Goal: Information Seeking & Learning: Learn about a topic

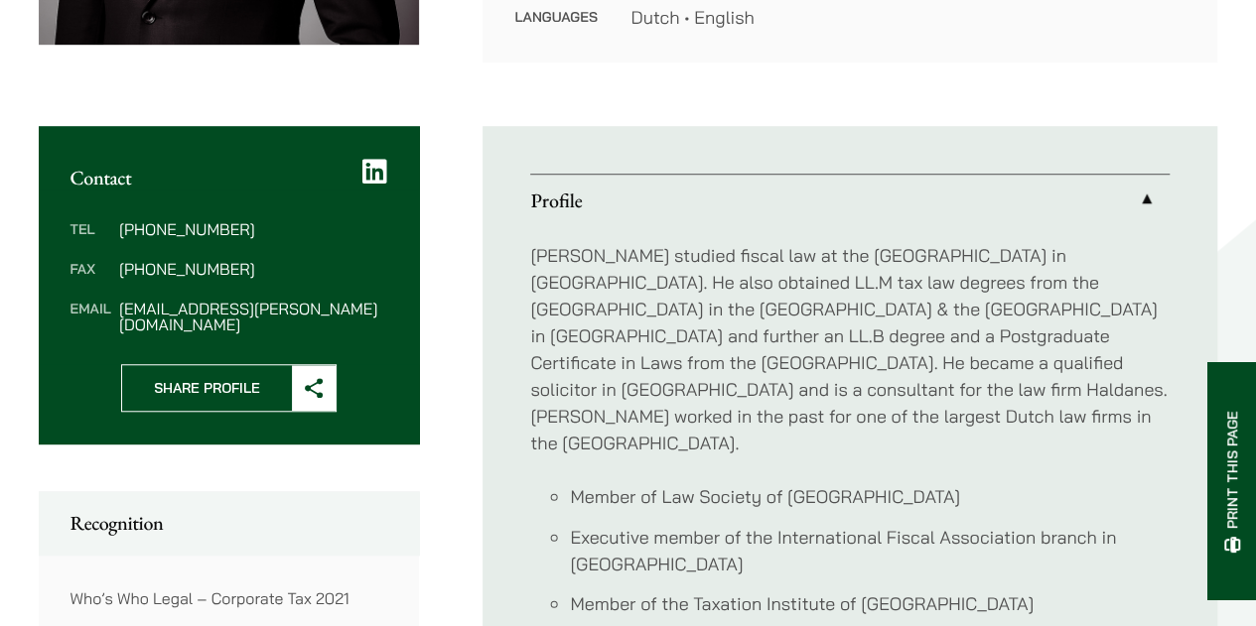
scroll to position [695, 0]
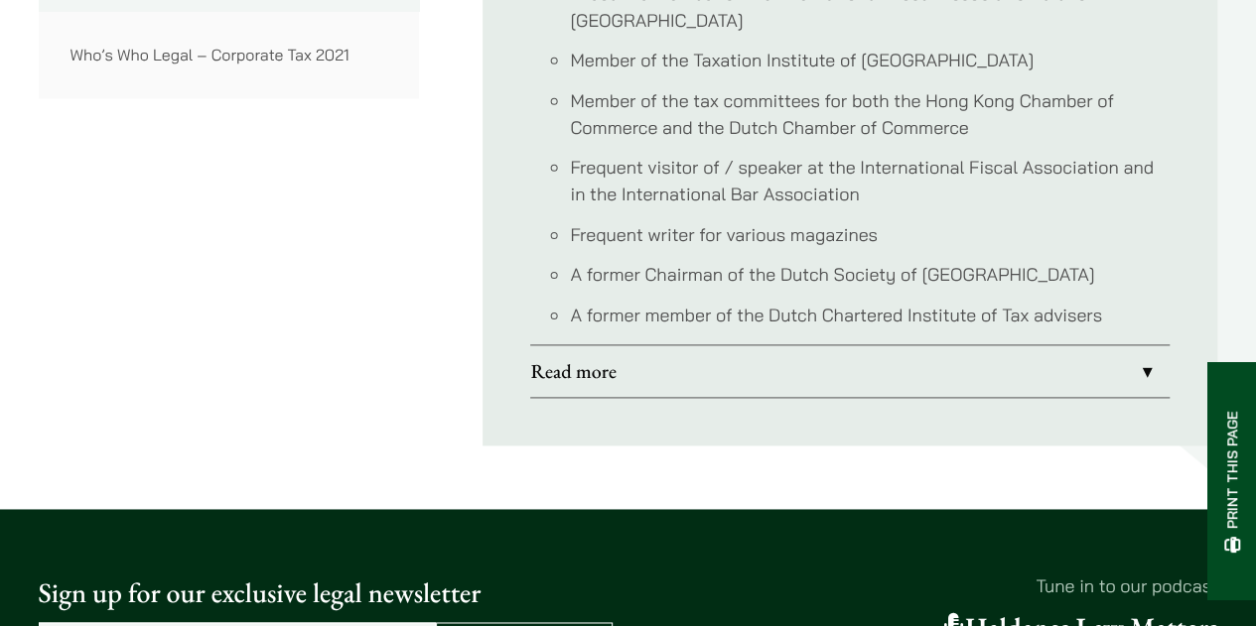
click at [658, 345] on link "Read more" at bounding box center [849, 371] width 639 height 52
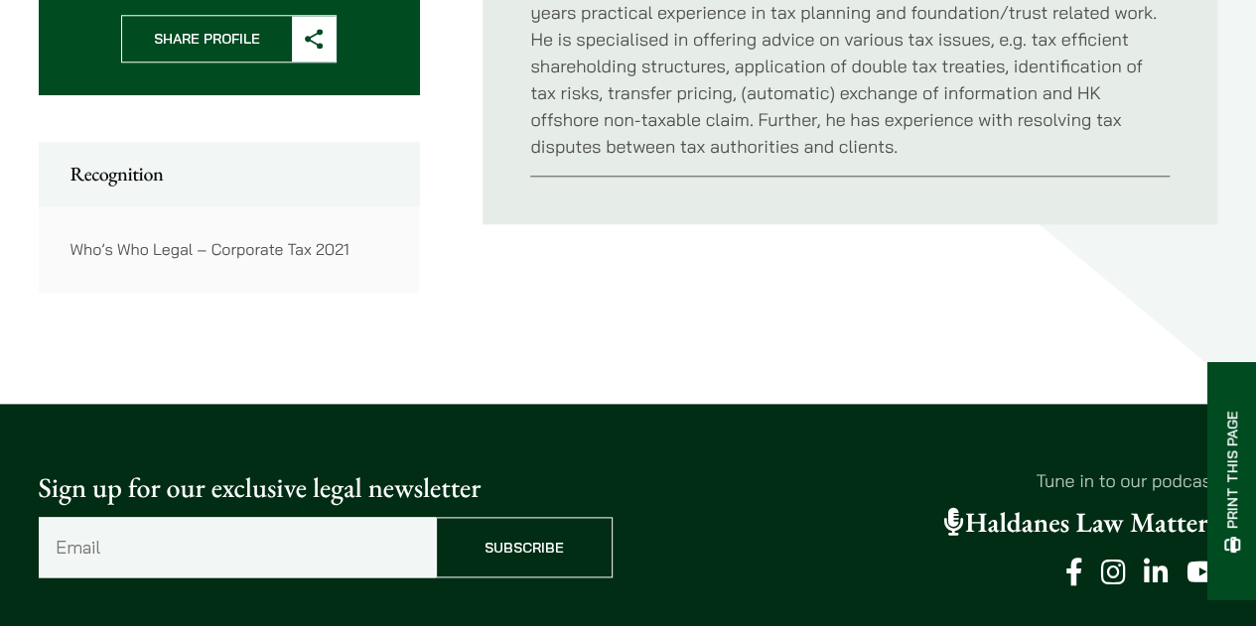
scroll to position [641, 0]
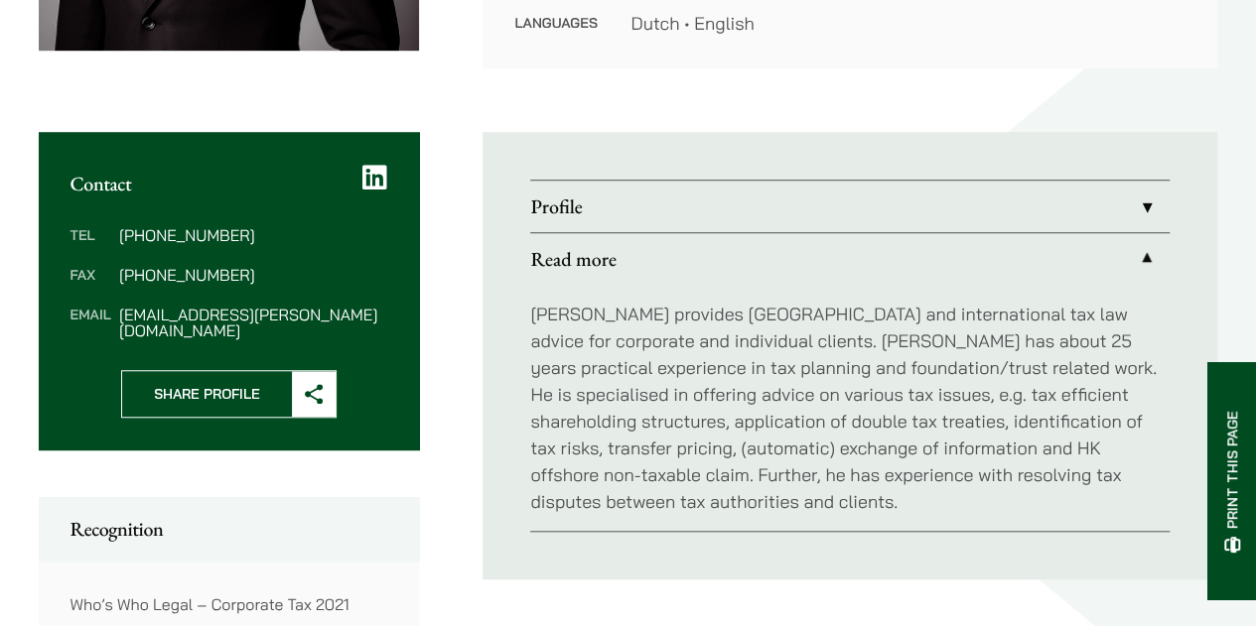
click at [500, 408] on ul "Profile Willem studied fiscal law at the University of Groningen in Holland. He…" at bounding box center [849, 356] width 734 height 448
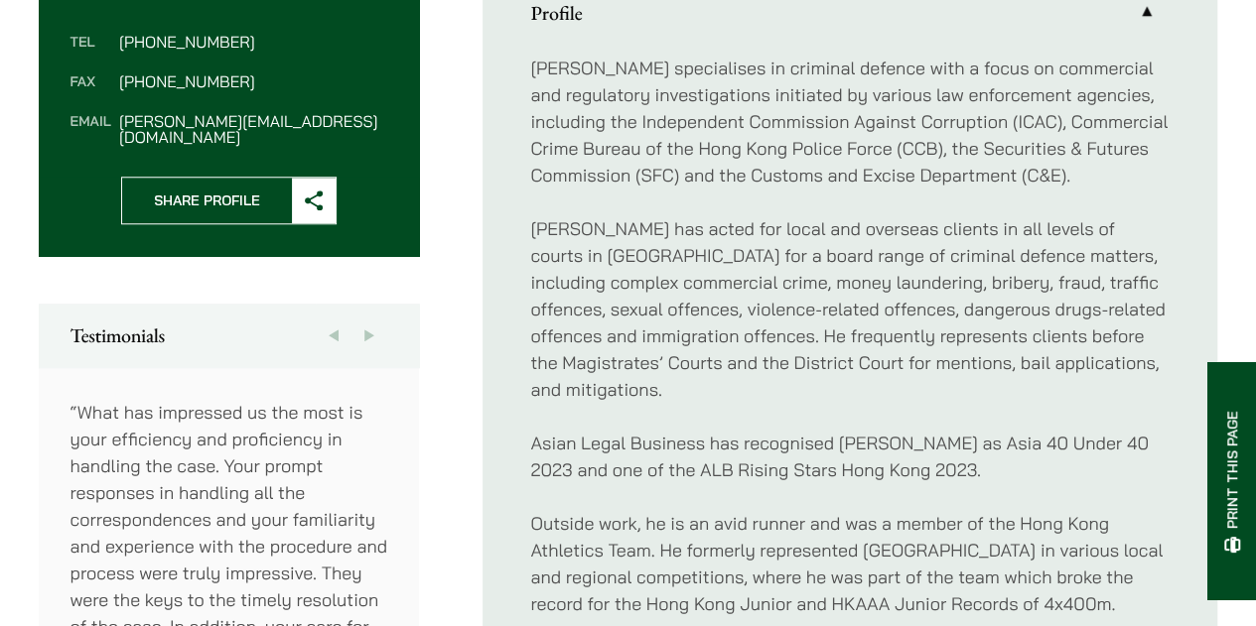
scroll to position [794, 0]
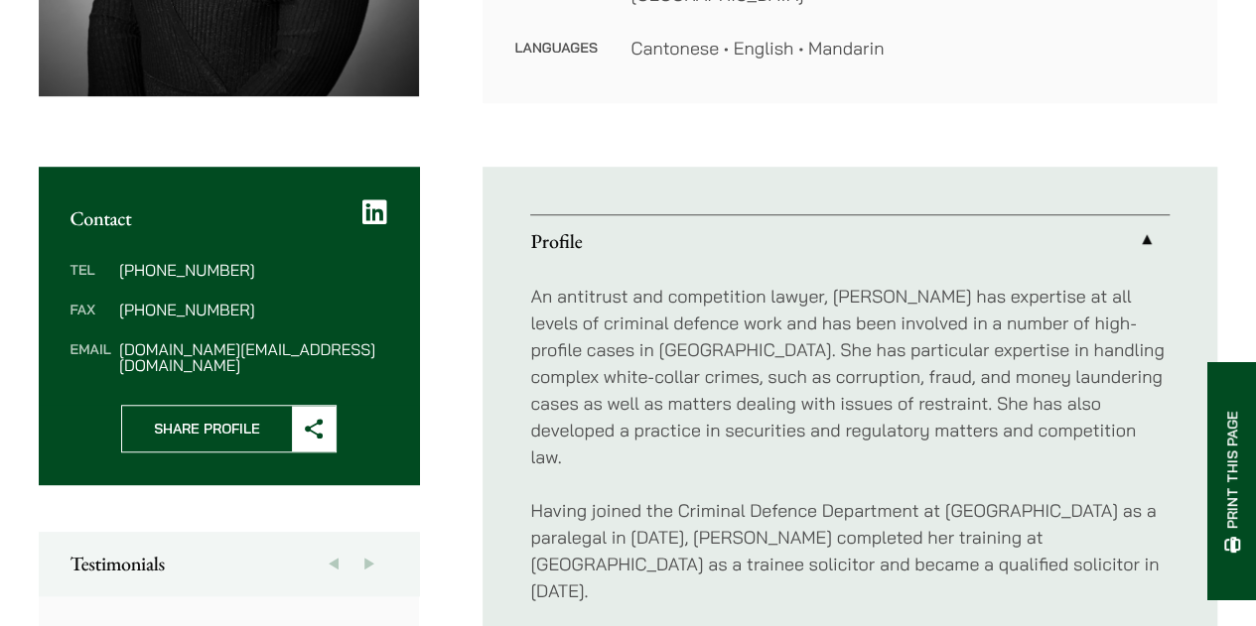
scroll to position [695, 0]
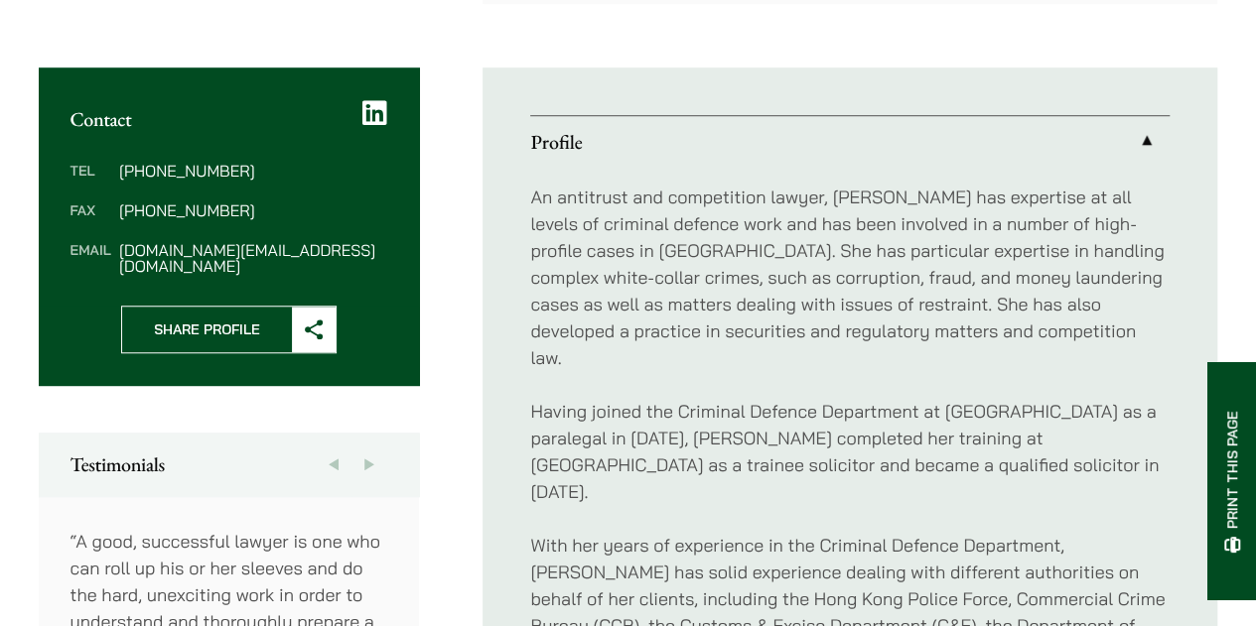
click at [786, 271] on p "An antitrust and competition lawyer, [PERSON_NAME] has expertise at all levels …" at bounding box center [849, 278] width 639 height 188
